Goal: Browse casually: Explore the website without a specific task or goal

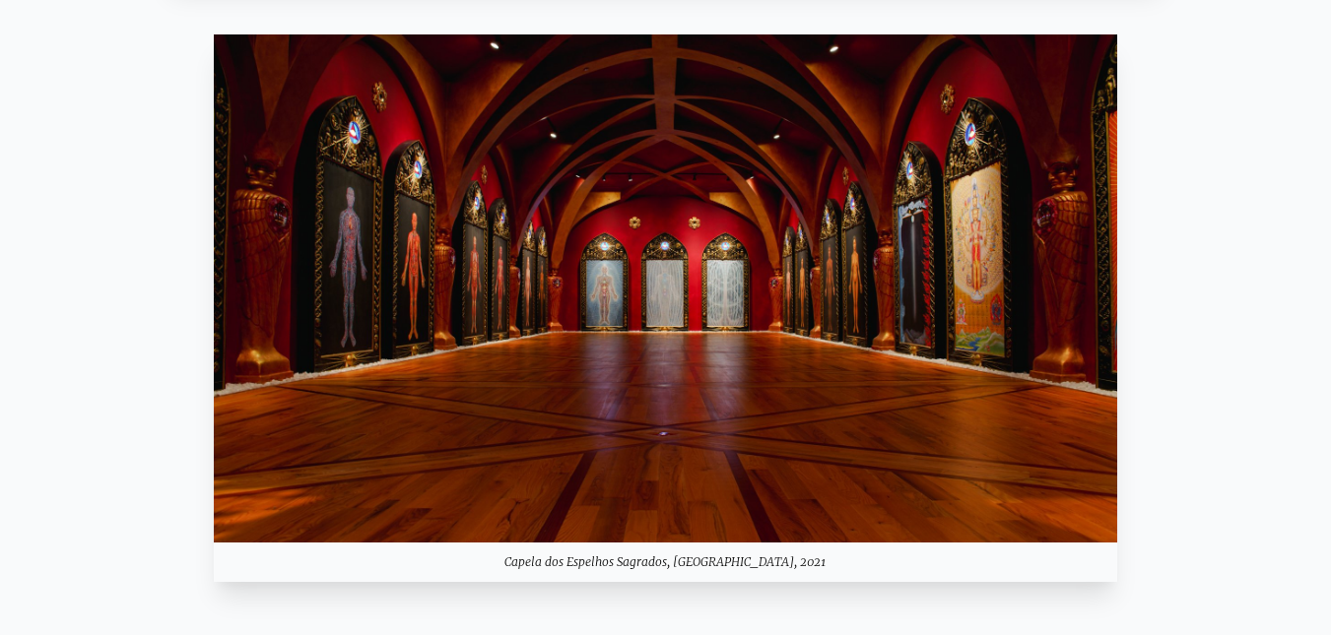
scroll to position [1970, 0]
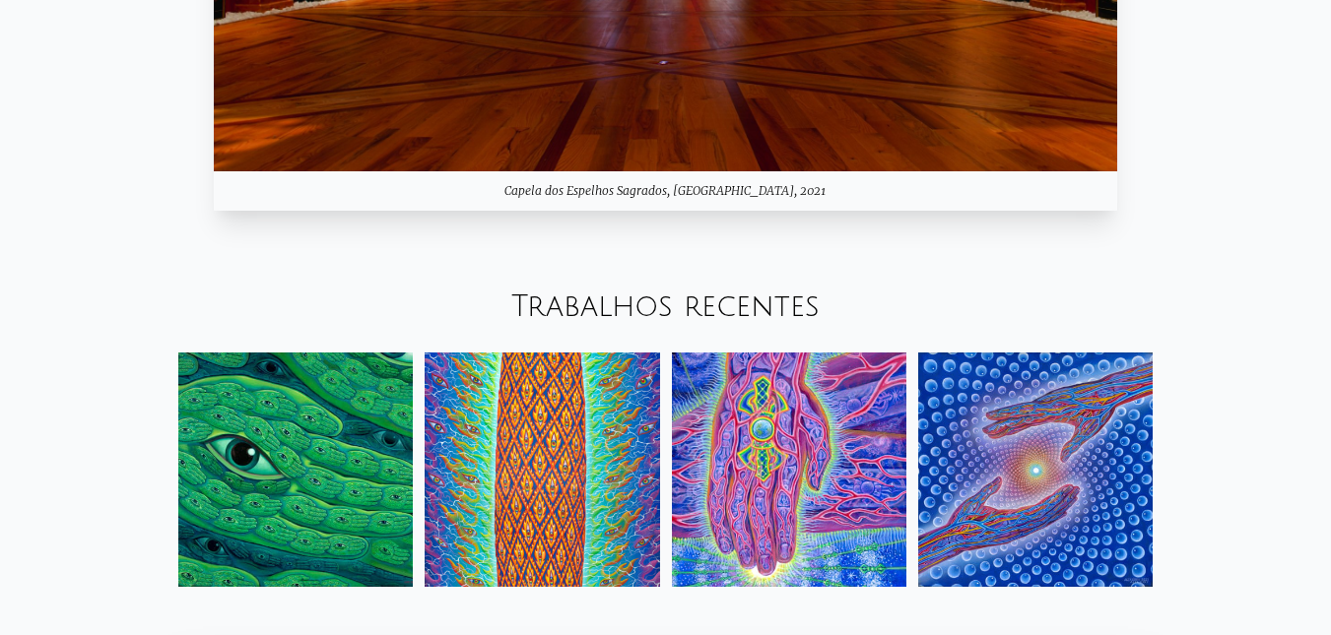
click at [320, 446] on img at bounding box center [295, 470] width 234 height 234
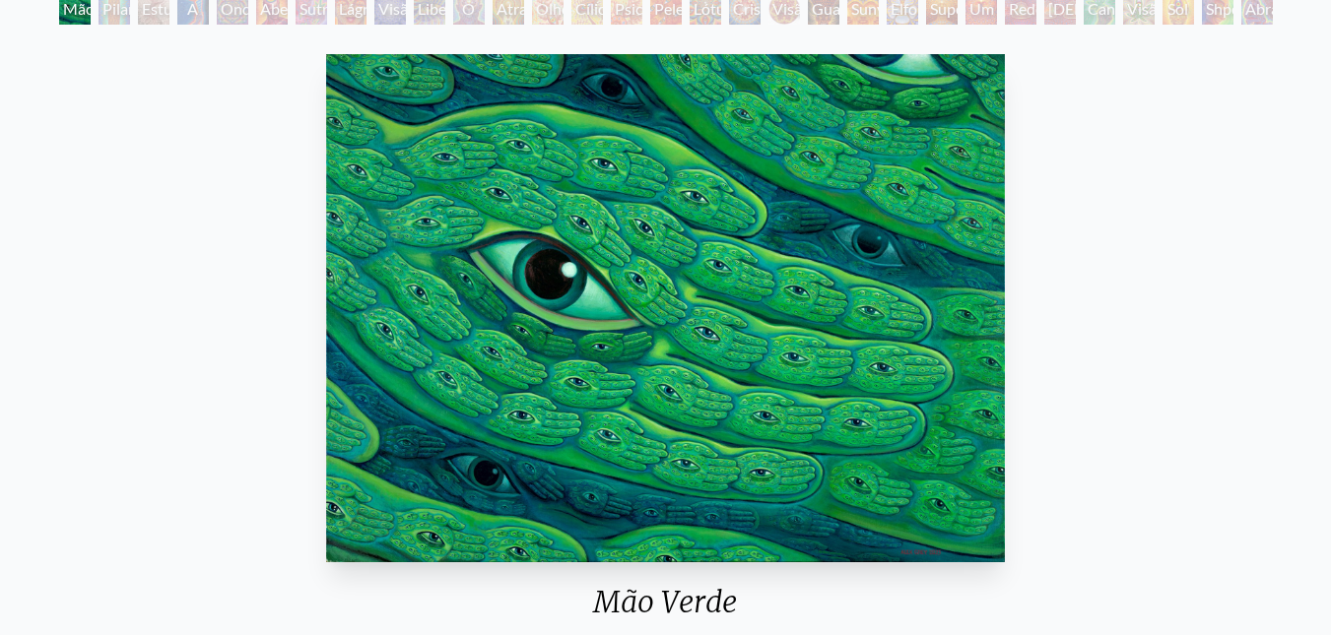
scroll to position [99, 0]
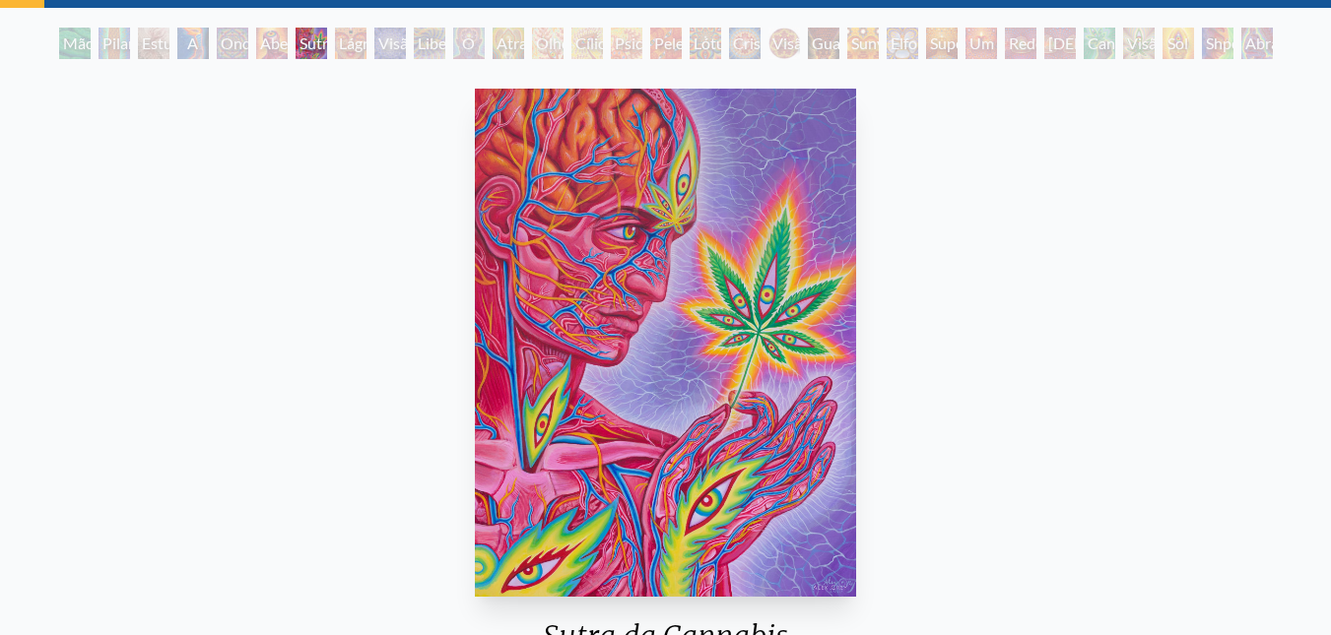
click at [594, 311] on img "7 / 31" at bounding box center [665, 343] width 381 height 508
